Goal: Transaction & Acquisition: Purchase product/service

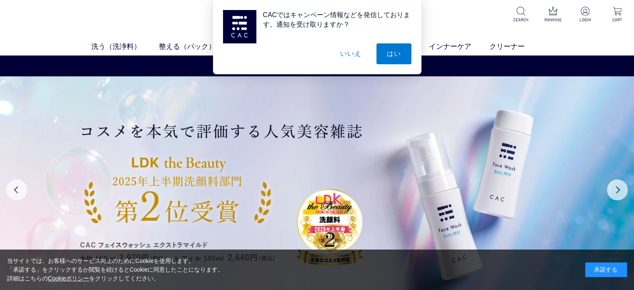
click at [350, 51] on button "いいえ" at bounding box center [351, 53] width 42 height 21
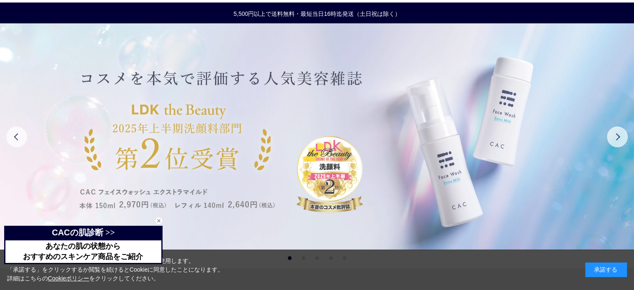
scroll to position [83, 0]
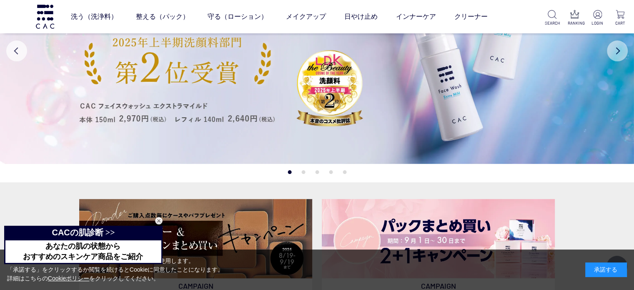
click at [621, 55] on button "Next" at bounding box center [617, 50] width 21 height 21
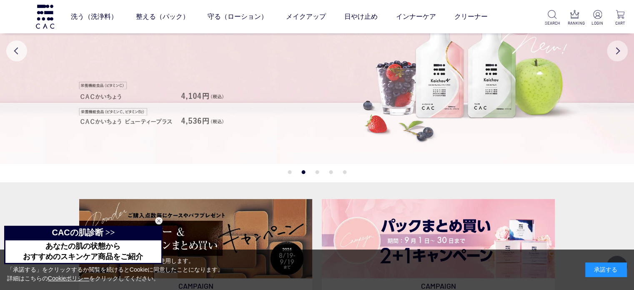
click at [621, 55] on button "Next" at bounding box center [617, 50] width 21 height 21
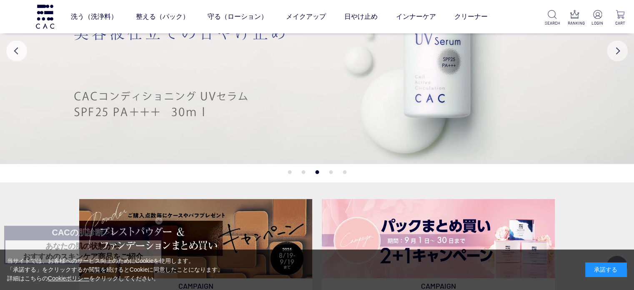
click at [621, 55] on button "Next" at bounding box center [617, 50] width 21 height 21
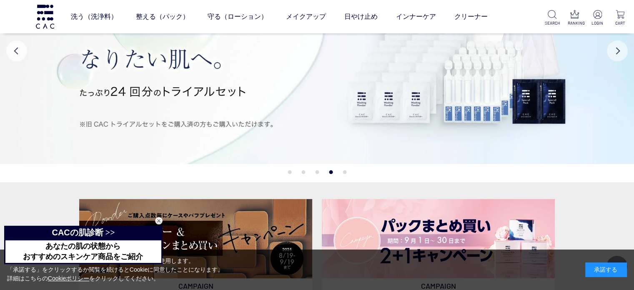
click at [617, 51] on button "Next" at bounding box center [617, 50] width 21 height 21
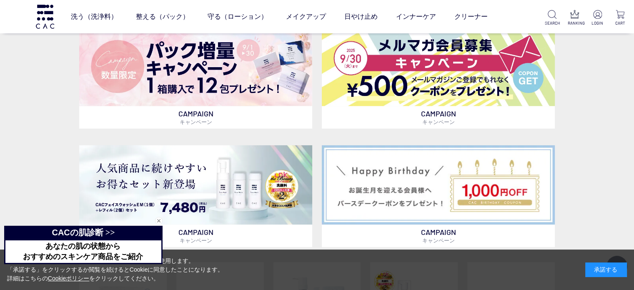
scroll to position [417, 0]
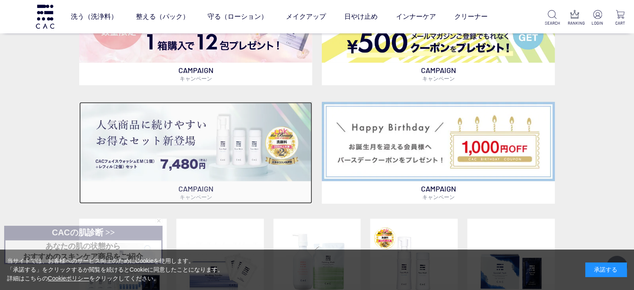
click at [237, 164] on img at bounding box center [195, 141] width 233 height 79
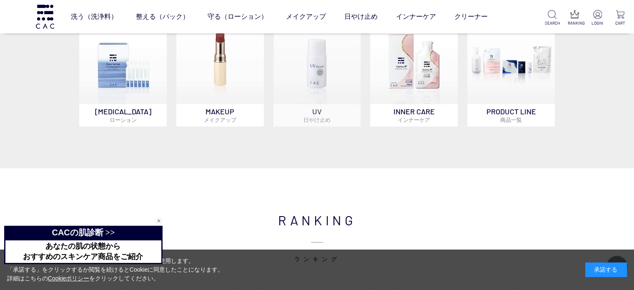
scroll to position [750, 0]
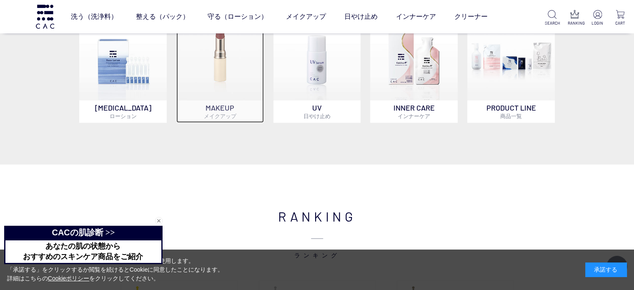
click at [241, 107] on p "MAKEUP メイクアップ" at bounding box center [220, 111] width 88 height 23
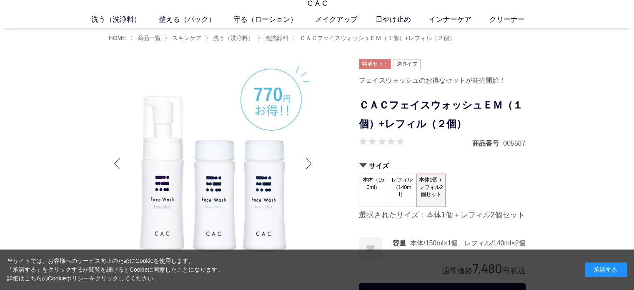
scroll to position [83, 0]
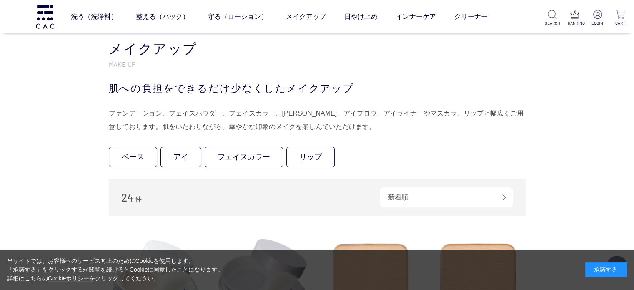
scroll to position [167, 0]
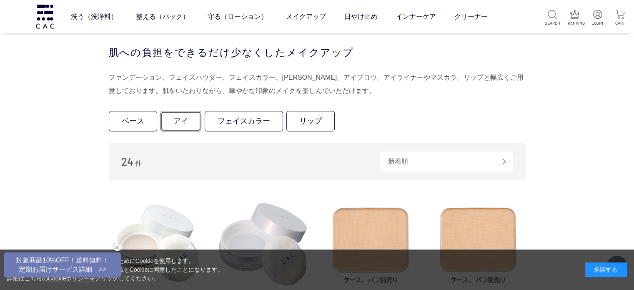
click at [186, 120] on link "アイ" at bounding box center [181, 121] width 41 height 20
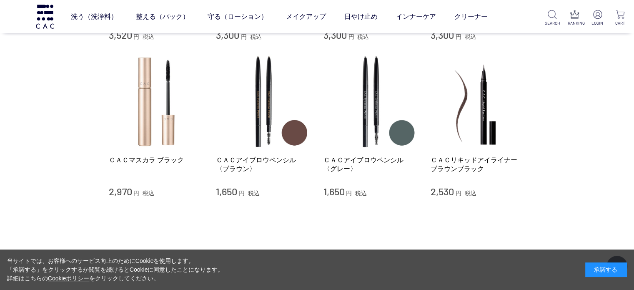
scroll to position [250, 0]
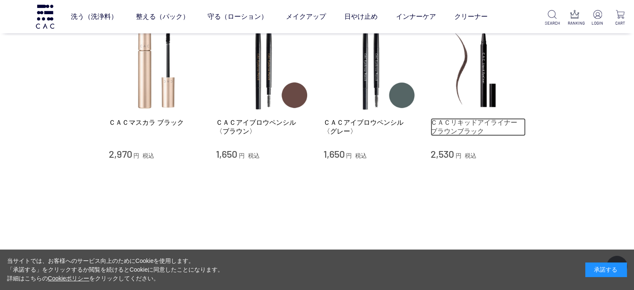
click at [449, 131] on link "ＣＡＣリキッドアイライナー　ブラウンブラック" at bounding box center [478, 127] width 95 height 18
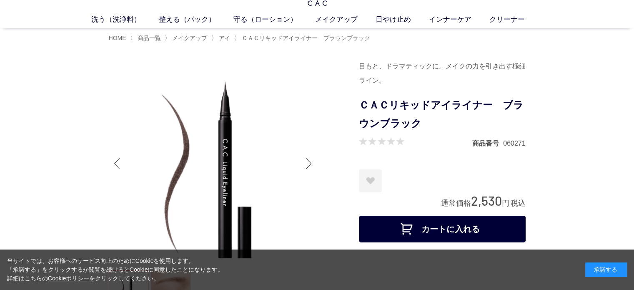
scroll to position [42, 0]
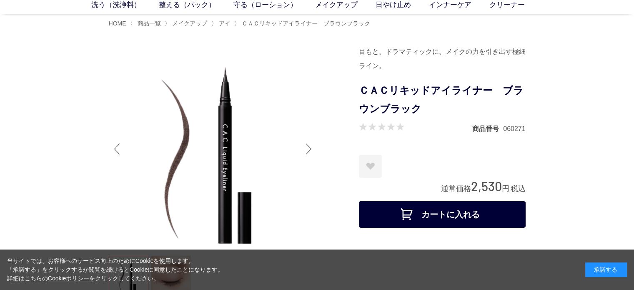
click at [310, 149] on div "Next slide" at bounding box center [309, 148] width 17 height 33
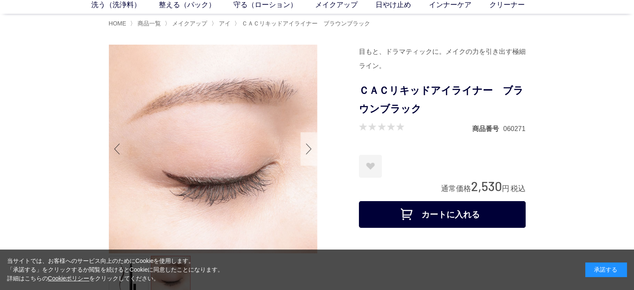
click at [310, 149] on div "Next slide" at bounding box center [309, 148] width 17 height 33
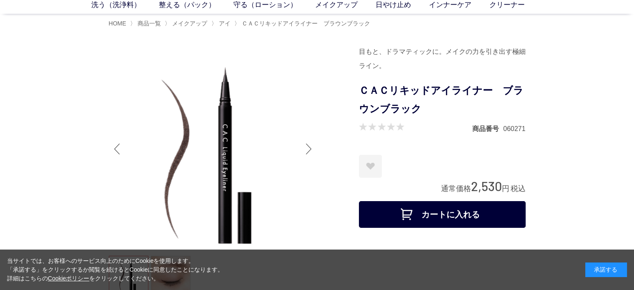
click at [310, 149] on div "Next slide" at bounding box center [309, 148] width 17 height 33
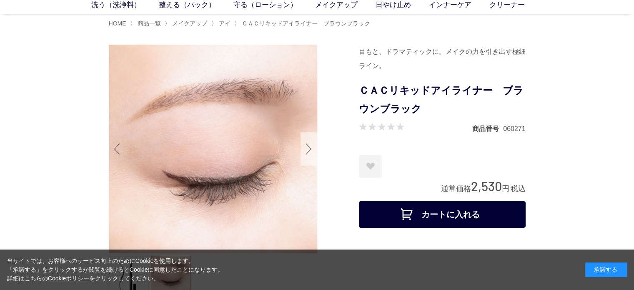
click at [310, 149] on div "Next slide" at bounding box center [309, 148] width 17 height 33
